Goal: Entertainment & Leisure: Consume media (video, audio)

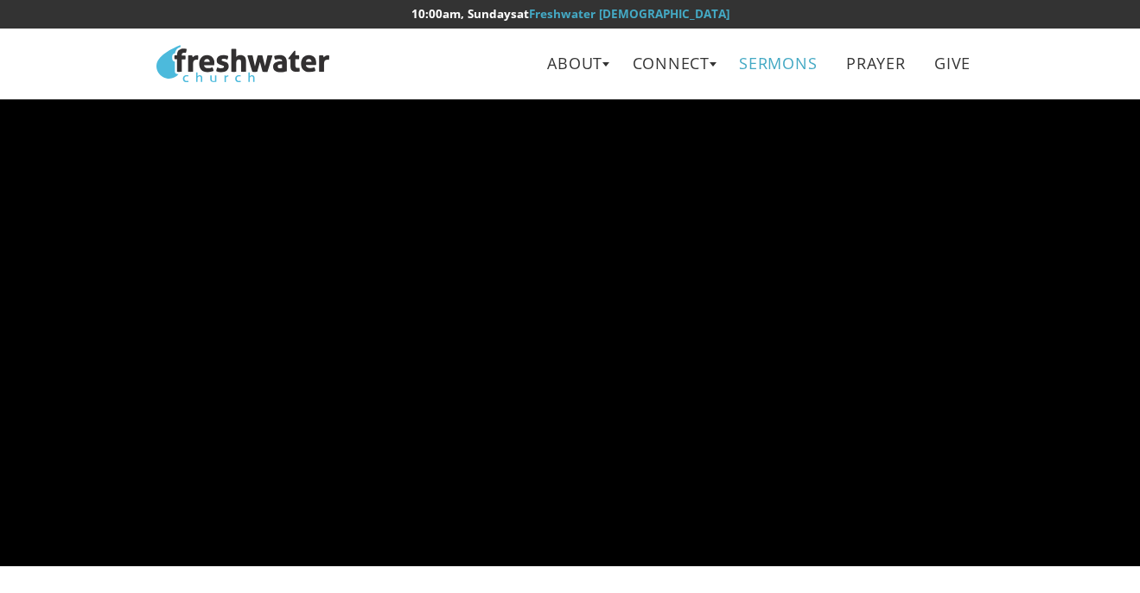
click at [798, 76] on link "Sermons" at bounding box center [778, 63] width 103 height 39
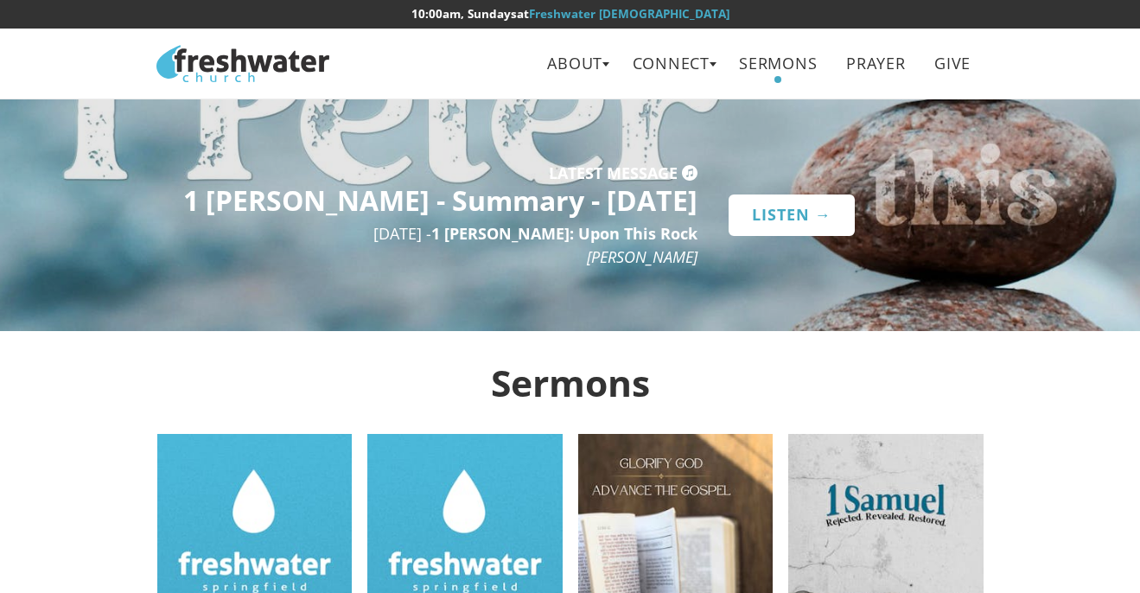
click at [784, 207] on link "Listen →" at bounding box center [792, 214] width 126 height 41
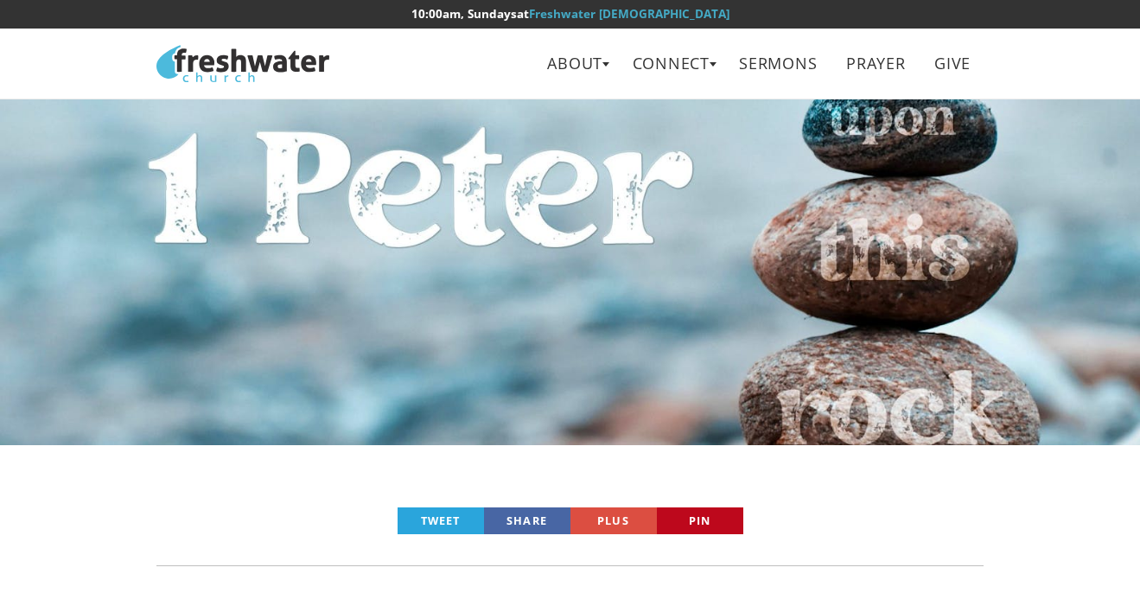
scroll to position [564, 0]
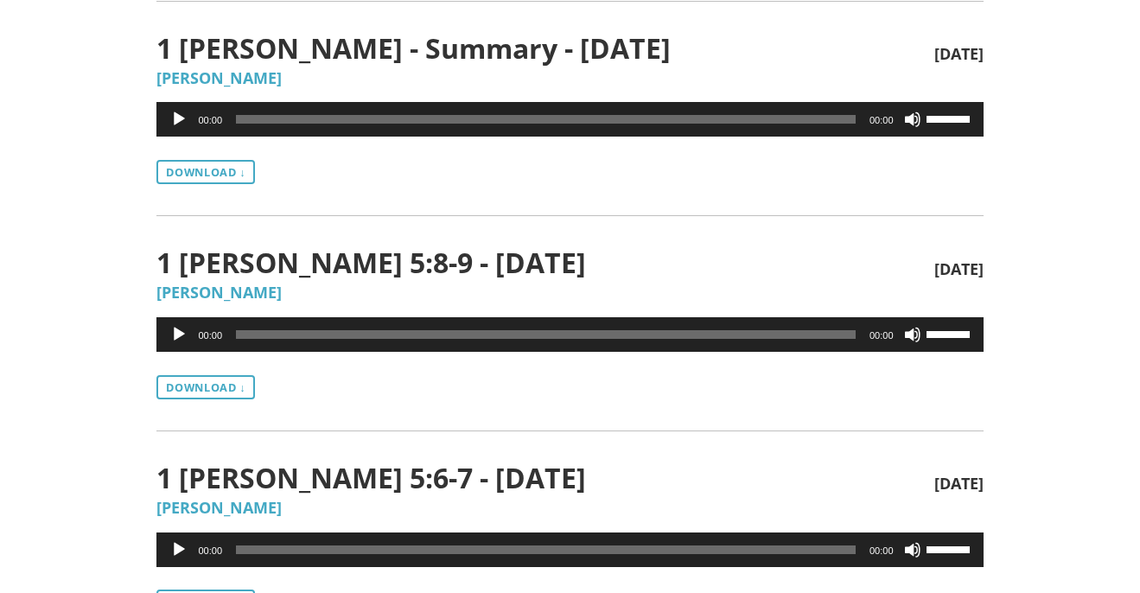
click at [177, 120] on button "Play" at bounding box center [178, 119] width 17 height 17
click at [180, 124] on button "Pause" at bounding box center [178, 119] width 17 height 17
